Goal: Task Accomplishment & Management: Complete application form

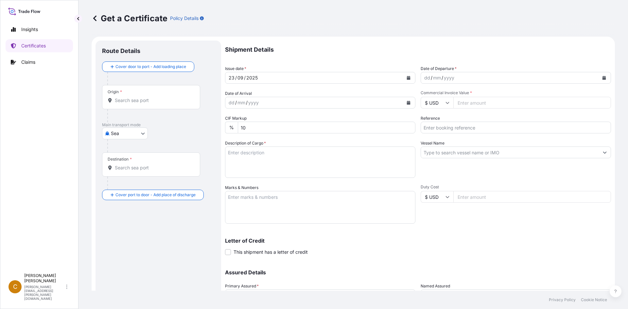
select select "Sea"
click at [266, 100] on div "dd / mm / yyyy" at bounding box center [314, 103] width 178 height 12
click at [410, 104] on button "Calendar" at bounding box center [408, 102] width 10 height 10
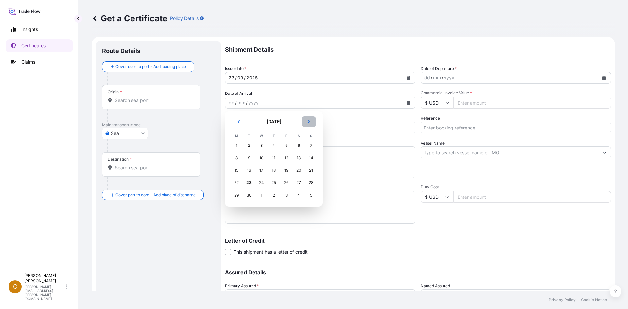
click at [309, 119] on button "Next" at bounding box center [309, 121] width 14 height 10
click at [261, 172] on div "15" at bounding box center [261, 171] width 12 height 12
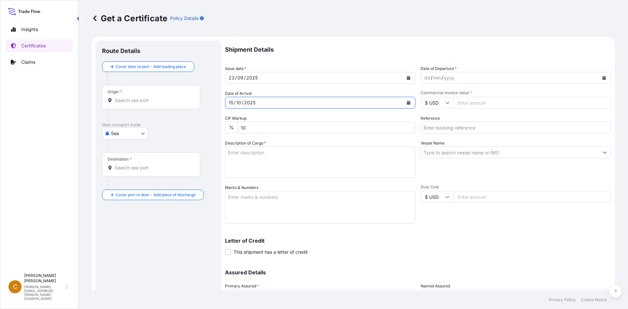
click at [602, 76] on icon "Calendar" at bounding box center [604, 78] width 4 height 4
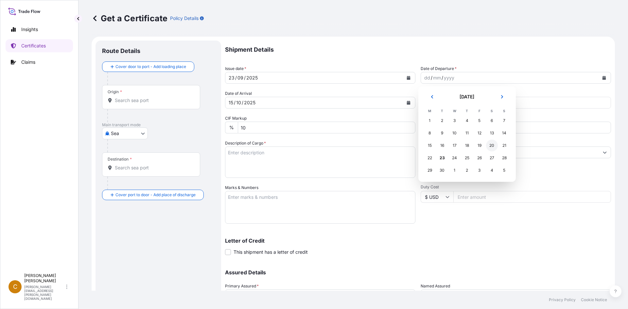
click at [491, 144] on div "20" at bounding box center [492, 146] width 12 height 12
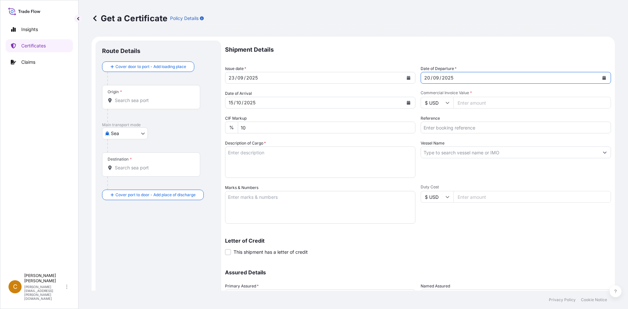
click at [485, 103] on input "Commercial Invoice Value *" at bounding box center [532, 103] width 158 height 12
click at [477, 96] on div "Commercial Invoice Value * $ USD" at bounding box center [516, 99] width 190 height 18
click at [463, 104] on input "Commercial Invoice Value *" at bounding box center [532, 103] width 158 height 12
paste input "63585"
type input "63585"
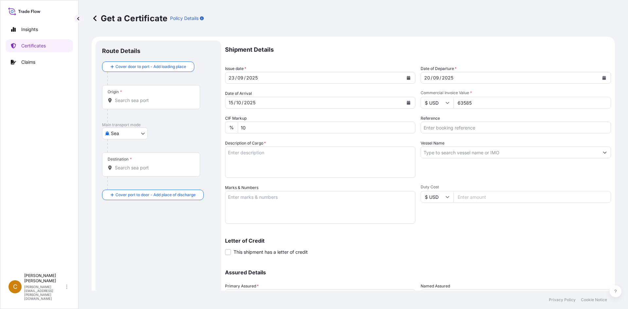
click at [489, 126] on input "Reference" at bounding box center [516, 128] width 190 height 12
paste input "SCVG0115592"
click at [493, 124] on input "SCVG0115592 /" at bounding box center [516, 128] width 190 height 12
paste input "1031879"
click at [482, 129] on input "SCVG0115592 / 1031879" at bounding box center [516, 128] width 190 height 12
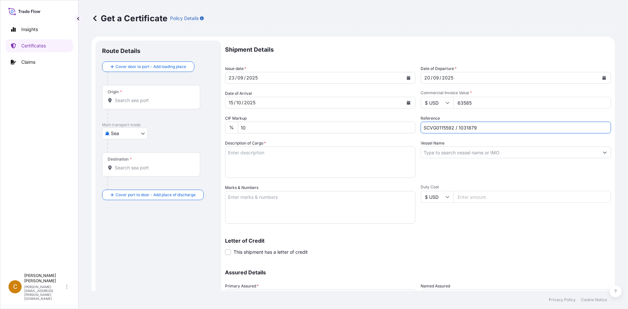
paste input "1031880"
type input "SCVG0115592 / 1031879 1031880"
click at [331, 159] on textarea "Description of Cargo *" at bounding box center [320, 162] width 190 height 31
click at [283, 160] on textarea "Description of Cargo *" at bounding box center [320, 162] width 190 height 31
paste textarea "KELTROL,KTL,25KG,BAG HS-Code: 39 13 90"
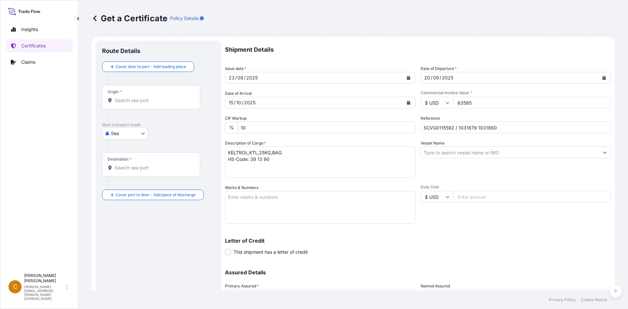
click at [287, 166] on textarea "KELTROL,KTL,25KG,BAG HS-Code: 39 13 90" at bounding box center [320, 162] width 190 height 31
click at [270, 203] on textarea "Marks & Numbers" at bounding box center [320, 207] width 190 height 33
click at [269, 171] on textarea "KELTROL,KTL,25KG,BAG HS-Code: 39 13 90" at bounding box center [320, 162] width 190 height 31
click at [307, 164] on textarea "KELTROL,KTL,25KG,BAG HS-Code: 39 13 90 157" at bounding box center [320, 162] width 190 height 31
paste textarea "bags of net 25 kgs each on 2 heat treated pallet"
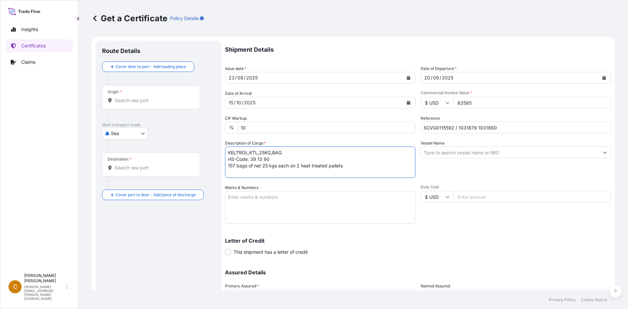
click at [296, 167] on textarea "KELTROL,KTL,25KG,BAG HS-Code: 39 13 90 157 bags of net 25 kgs each on 2 heat tr…" at bounding box center [320, 162] width 190 height 31
click at [354, 167] on textarea "KELTROL,KTL,25KG,BAG HS-Code: 39 13 90 157 bags of net 25 kgs each on 4 heat tr…" at bounding box center [320, 162] width 190 height 31
type textarea "KELTROL,KTL,25KG,BAG HS-Code: 39 13 90 157 bags of net 25 kgs each on 4 heat tr…"
click at [304, 200] on textarea "Marks & Numbers" at bounding box center [320, 207] width 190 height 33
click at [356, 210] on textarea "Marks & Numbers" at bounding box center [320, 207] width 190 height 33
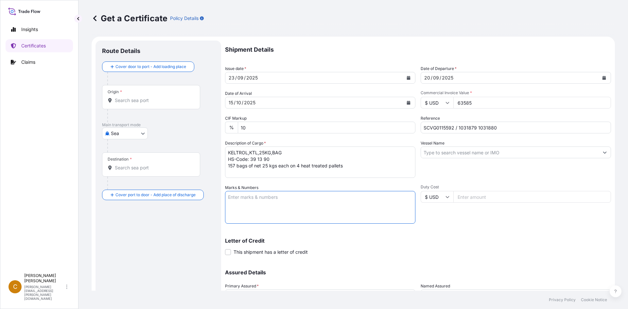
paste textarea "[PERSON_NAME] ([GEOGRAPHIC_DATA]) FOOD CO., LTD"
type textarea "[PERSON_NAME] ([GEOGRAPHIC_DATA]) FOOD CO., LTD"
click at [473, 144] on div "Vessel Name" at bounding box center [516, 159] width 190 height 38
click at [470, 150] on input "Vessel Name" at bounding box center [510, 153] width 178 height 12
paste input "XIN YA [PERSON_NAME]"
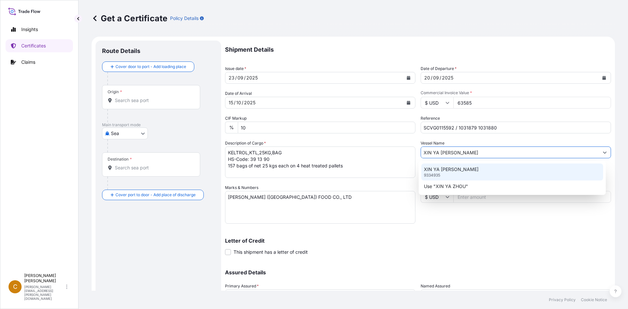
click at [467, 175] on div "XIN YA ZHOU 9334935" at bounding box center [512, 172] width 182 height 17
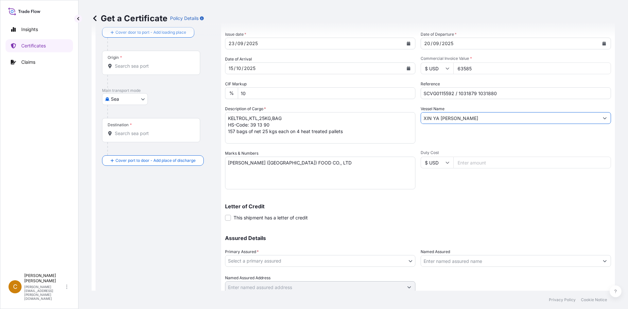
scroll to position [59, 0]
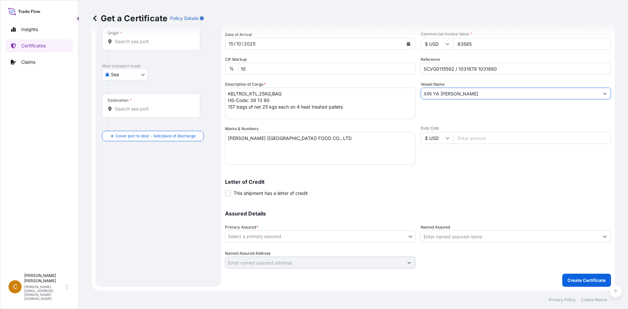
type input "XIN YA [PERSON_NAME]"
click at [285, 240] on body "0 options available. 2 options available. Insights Certificates Claims C Clayto…" at bounding box center [314, 154] width 628 height 309
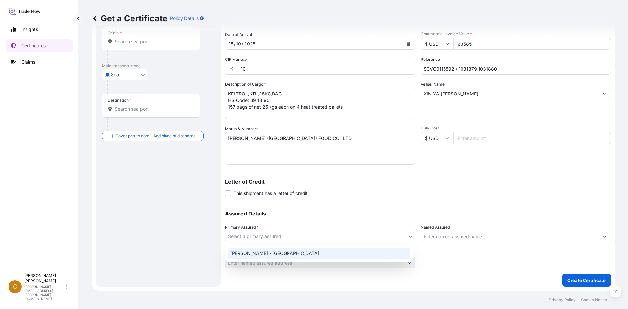
click at [282, 254] on div "[PERSON_NAME] - [GEOGRAPHIC_DATA]" at bounding box center [319, 254] width 183 height 12
select select "31650"
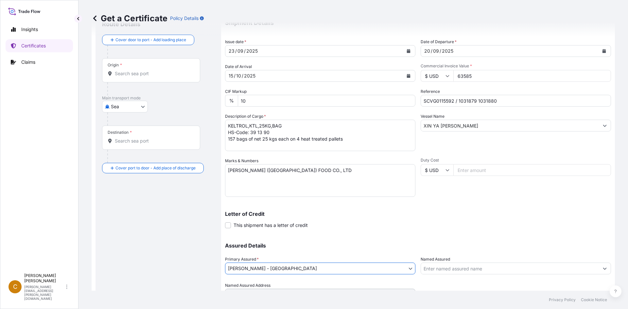
scroll to position [0, 0]
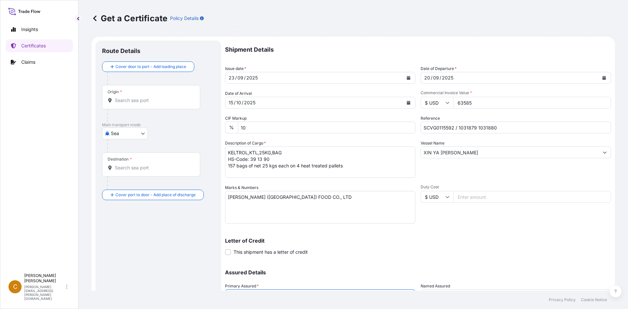
click at [134, 106] on div "Origin *" at bounding box center [151, 97] width 98 height 24
click at [134, 104] on input "Origin *" at bounding box center [153, 100] width 77 height 7
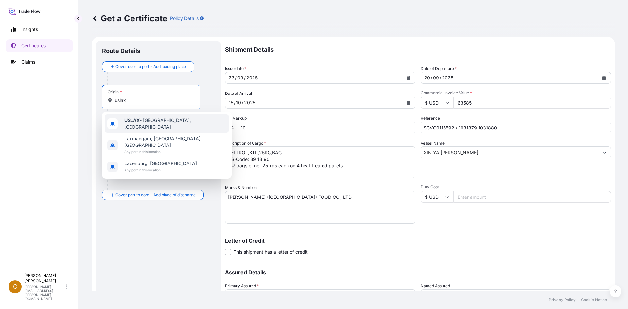
click at [156, 126] on div "USLAX - [GEOGRAPHIC_DATA], [GEOGRAPHIC_DATA]" at bounding box center [167, 123] width 124 height 18
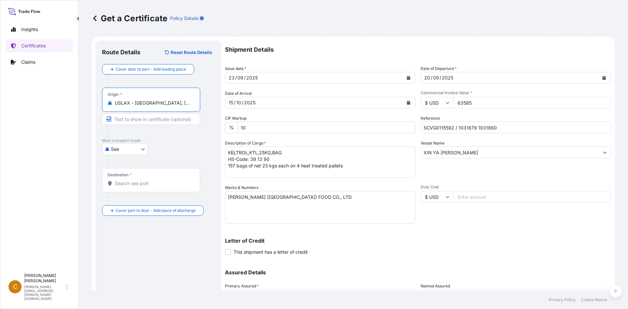
type input "USLAX - [GEOGRAPHIC_DATA], [GEOGRAPHIC_DATA]"
click at [131, 177] on span "*" at bounding box center [131, 174] width 2 height 5
click at [131, 180] on input "Destination *" at bounding box center [153, 183] width 77 height 7
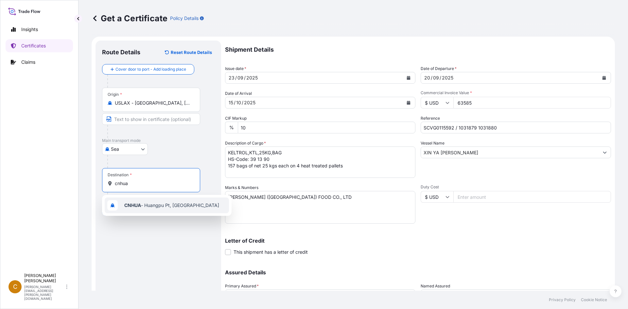
click at [151, 204] on span "CNHUA - Huangpu Pt, [GEOGRAPHIC_DATA]" at bounding box center [171, 205] width 95 height 7
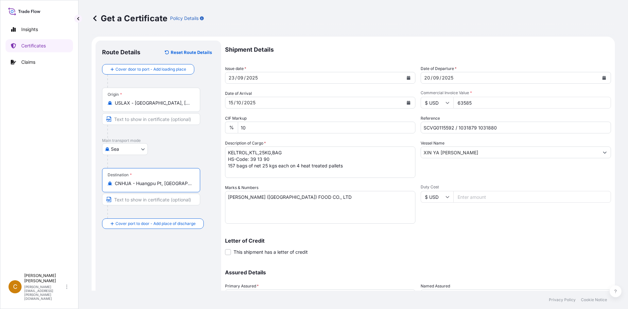
type input "CNHUA - Huangpu Pt, [GEOGRAPHIC_DATA]"
